Goal: Task Accomplishment & Management: Use online tool/utility

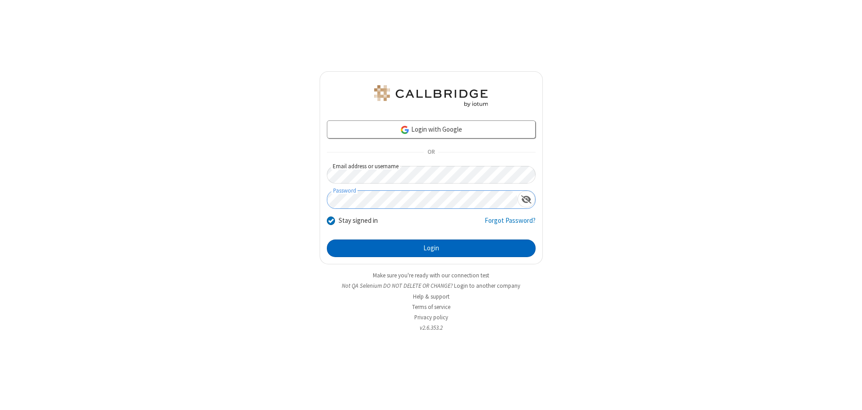
click at [431, 248] on button "Login" at bounding box center [431, 248] width 209 height 18
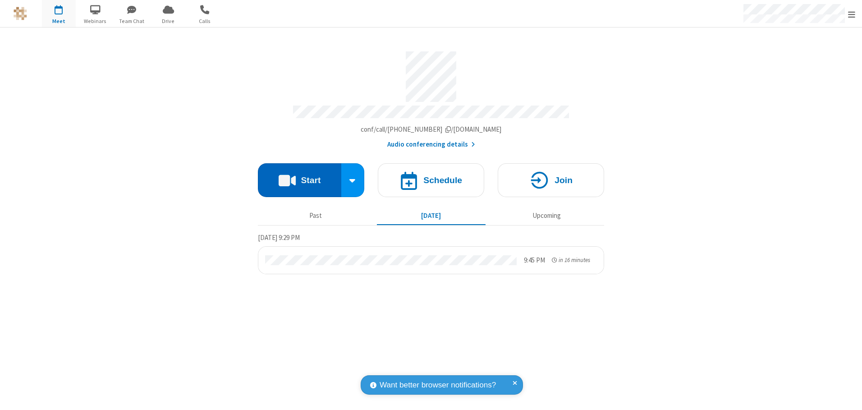
click at [299, 177] on button "Start" at bounding box center [299, 180] width 83 height 34
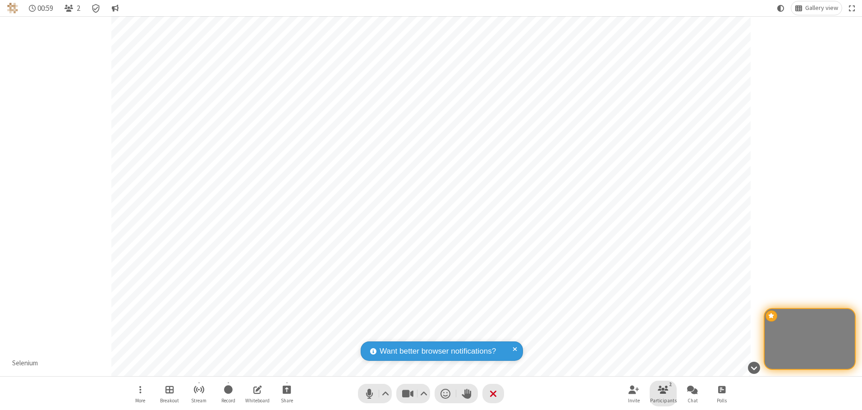
click at [663, 400] on span "Participants" at bounding box center [663, 400] width 27 height 5
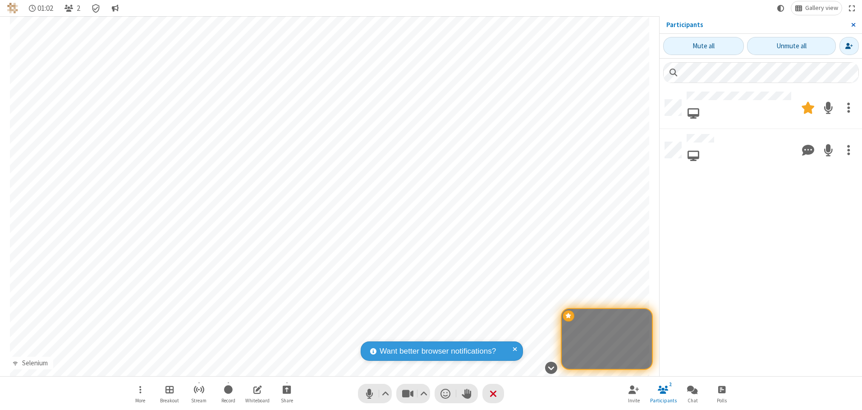
click at [853, 25] on span "Close sidebar" at bounding box center [853, 24] width 5 height 7
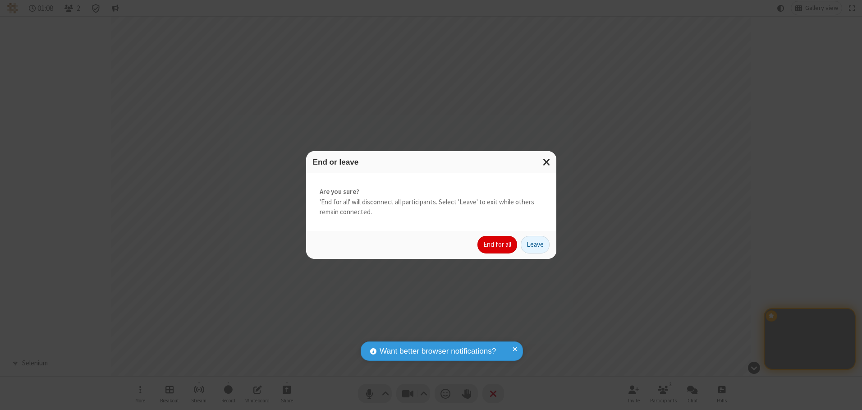
click at [498, 244] on button "End for all" at bounding box center [498, 245] width 40 height 18
